Goal: Task Accomplishment & Management: Manage account settings

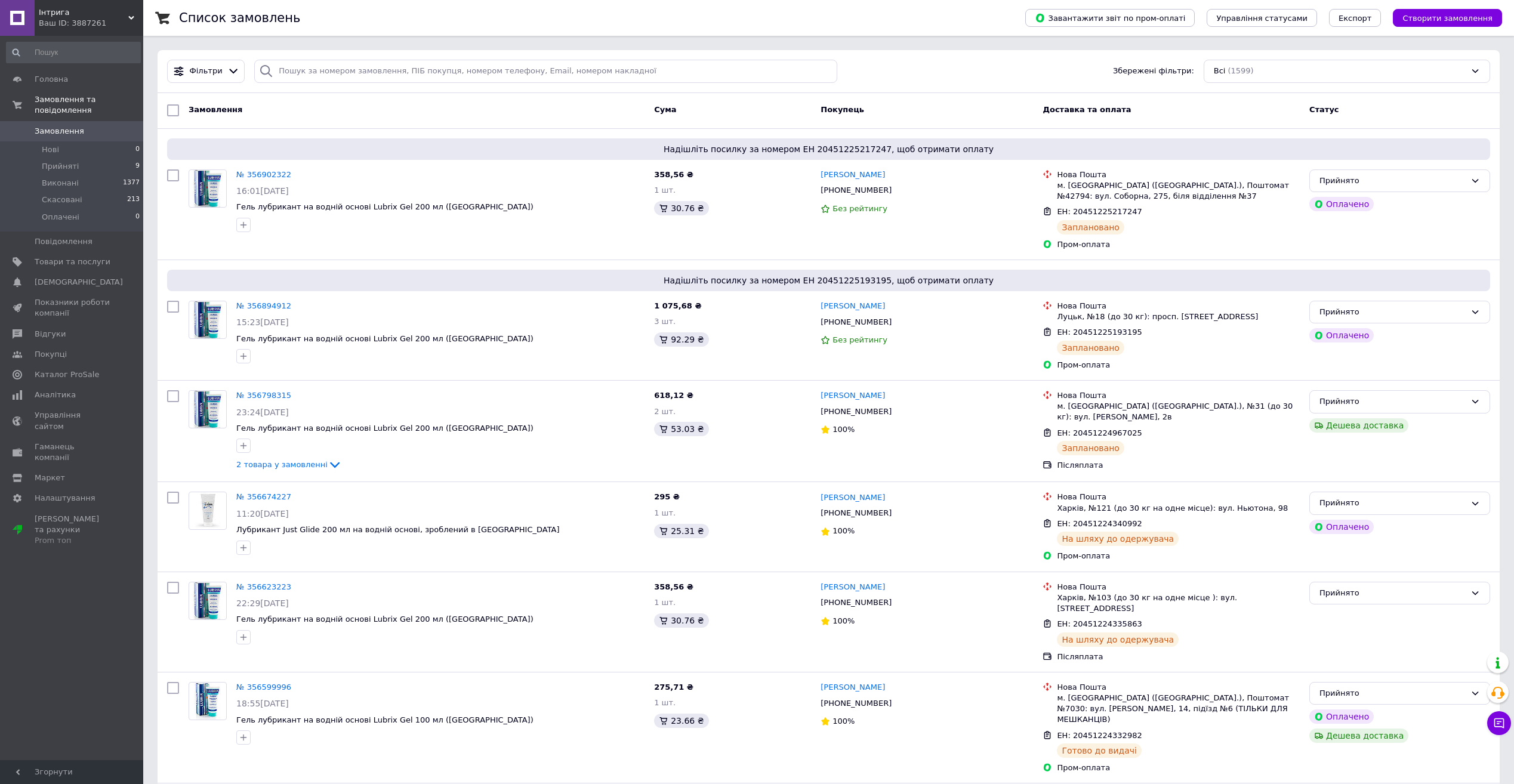
click at [105, 126] on span "Замовлення" at bounding box center [73, 131] width 76 height 11
click at [107, 126] on link "Замовлення 0" at bounding box center [73, 131] width 147 height 20
click at [128, 126] on span "0" at bounding box center [127, 131] width 33 height 11
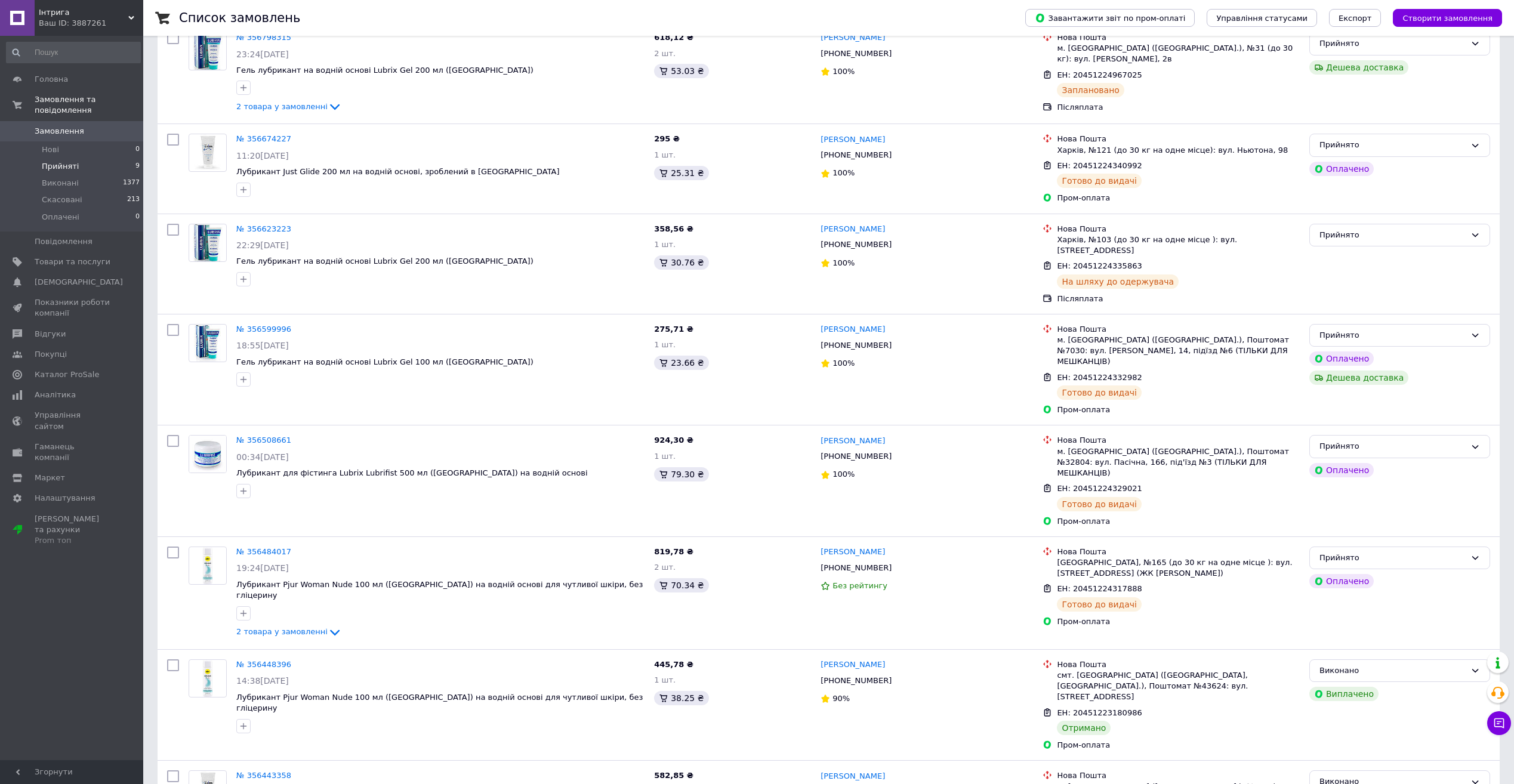
click at [106, 158] on li "Прийняті 9" at bounding box center [73, 166] width 147 height 16
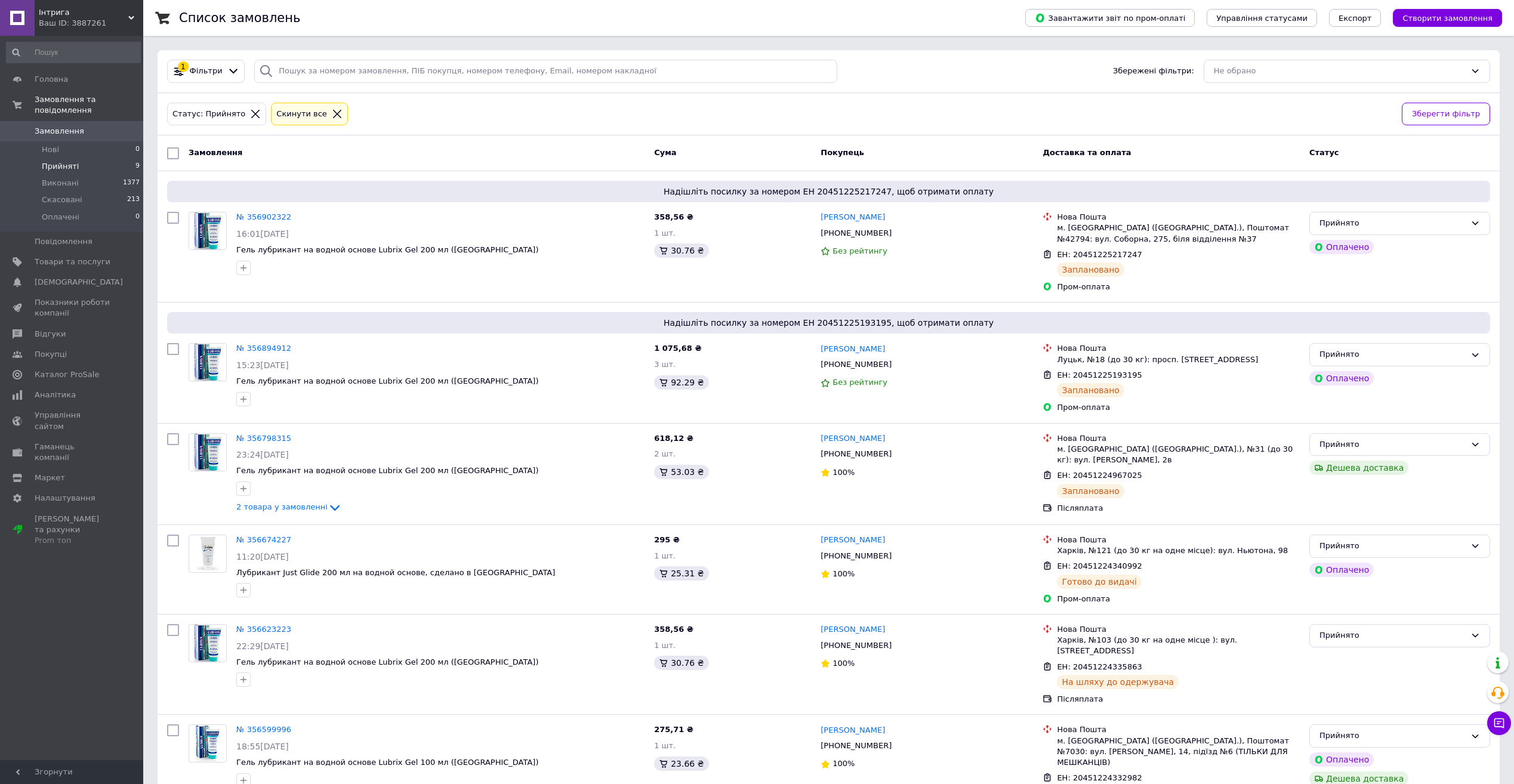
click at [36, 126] on span "Замовлення" at bounding box center [59, 131] width 50 height 11
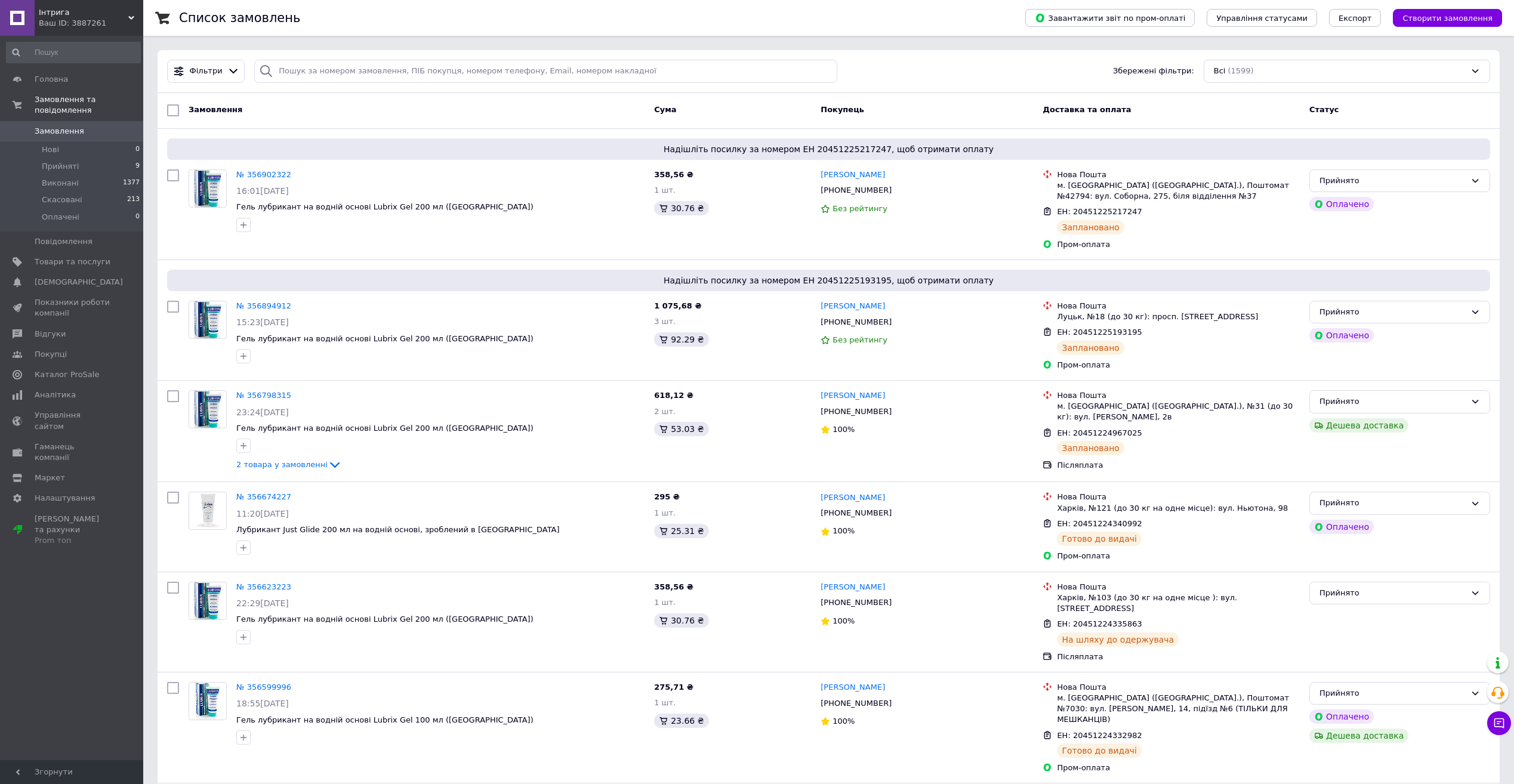
click at [120, 121] on link "Замовлення 0" at bounding box center [73, 131] width 147 height 20
click at [108, 126] on span "Замовлення" at bounding box center [73, 131] width 76 height 11
click at [109, 109] on link "Замовлення та повідомлення" at bounding box center [73, 105] width 147 height 31
